Goal: Information Seeking & Learning: Learn about a topic

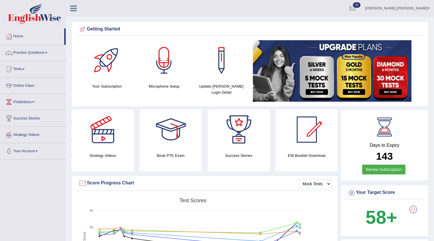
click at [377, 23] on div "Getting Started Your Subscription Microphone Setup Update Pearson Login Detail ×" at bounding box center [250, 64] width 357 height 85
click at [21, 69] on link "Tests" at bounding box center [32, 68] width 65 height 14
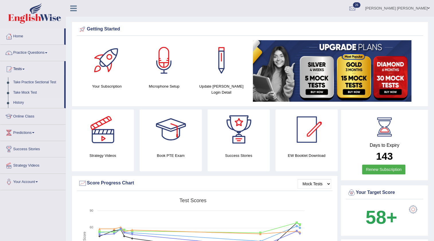
click at [19, 100] on link "History" at bounding box center [38, 103] width 54 height 10
click at [19, 102] on link "History" at bounding box center [38, 103] width 54 height 10
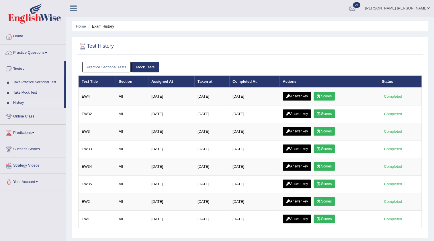
click at [110, 68] on link "Practice Sectional Tests" at bounding box center [106, 67] width 49 height 11
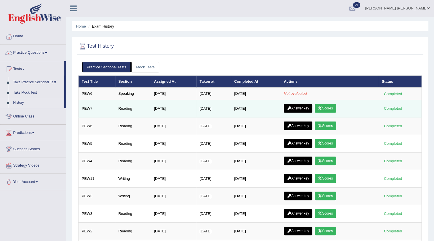
click at [325, 109] on link "Scores" at bounding box center [325, 108] width 21 height 9
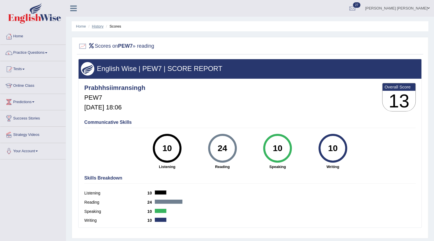
click at [100, 26] on link "History" at bounding box center [97, 26] width 11 height 4
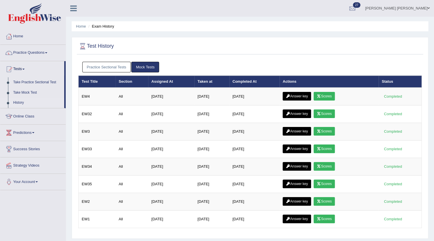
click at [127, 69] on link "Practice Sectional Tests" at bounding box center [106, 67] width 49 height 11
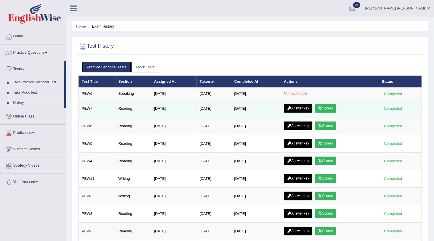
click at [301, 108] on link "Answer key" at bounding box center [298, 108] width 28 height 9
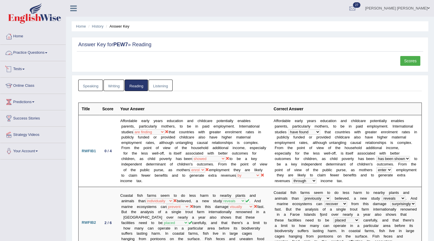
click at [19, 51] on link "Practice Questions" at bounding box center [32, 52] width 65 height 14
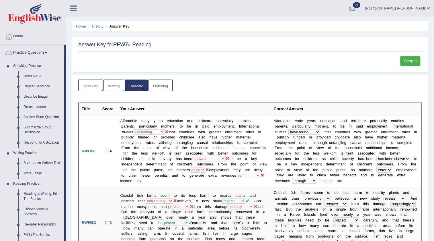
click at [89, 89] on link "Speaking" at bounding box center [90, 85] width 25 height 12
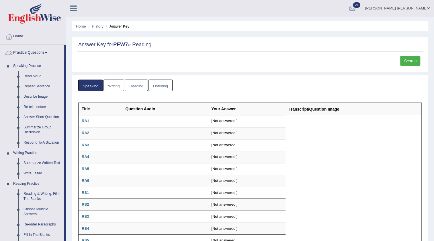
click at [36, 51] on link "Practice Questions" at bounding box center [32, 52] width 64 height 14
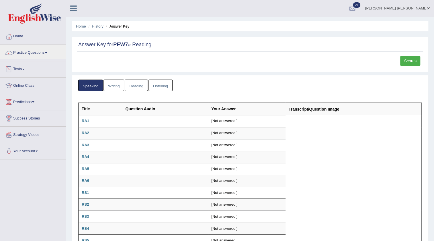
click at [14, 65] on link "Tests" at bounding box center [32, 68] width 65 height 14
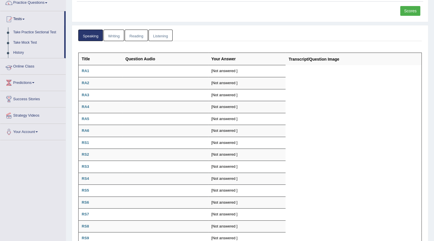
scroll to position [52, 0]
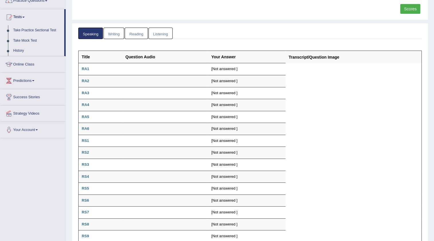
click at [34, 29] on link "Take Practice Sectional Test" at bounding box center [38, 30] width 54 height 10
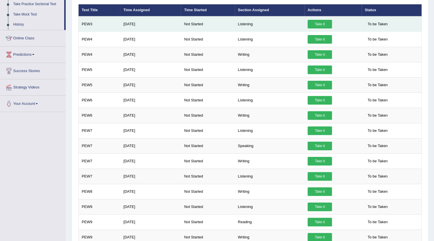
click at [321, 24] on link "Take it" at bounding box center [320, 24] width 24 height 9
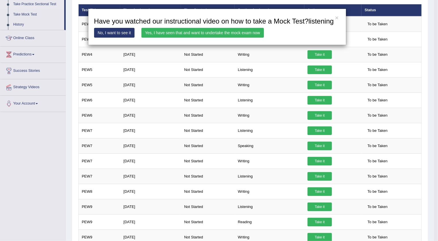
click at [246, 34] on link "Yes, I have seen that and want to undertake the mock exam now" at bounding box center [202, 33] width 123 height 10
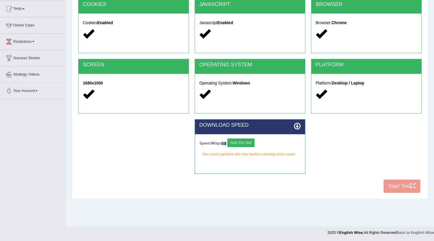
click at [250, 143] on button "Start 10s Test" at bounding box center [241, 142] width 27 height 9
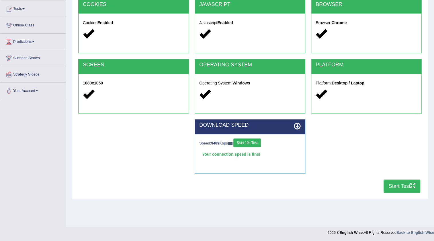
click at [390, 184] on button "Start Test" at bounding box center [402, 185] width 37 height 13
